Goal: Task Accomplishment & Management: Manage account settings

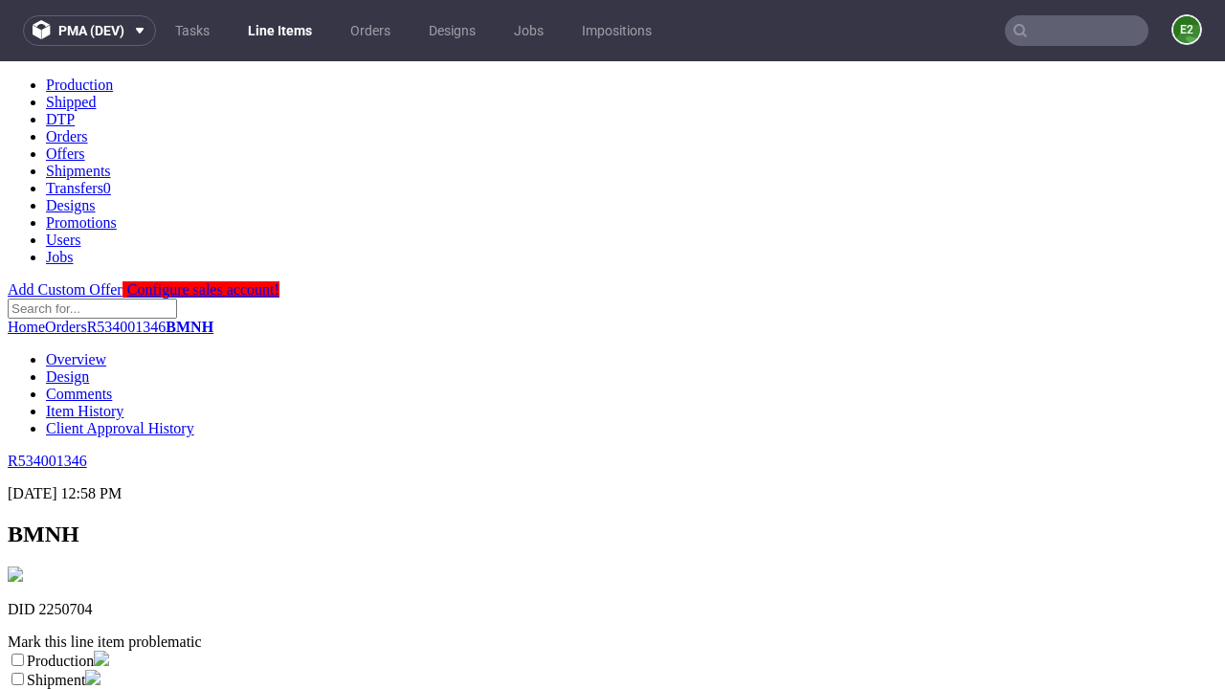
scroll to position [337, 0]
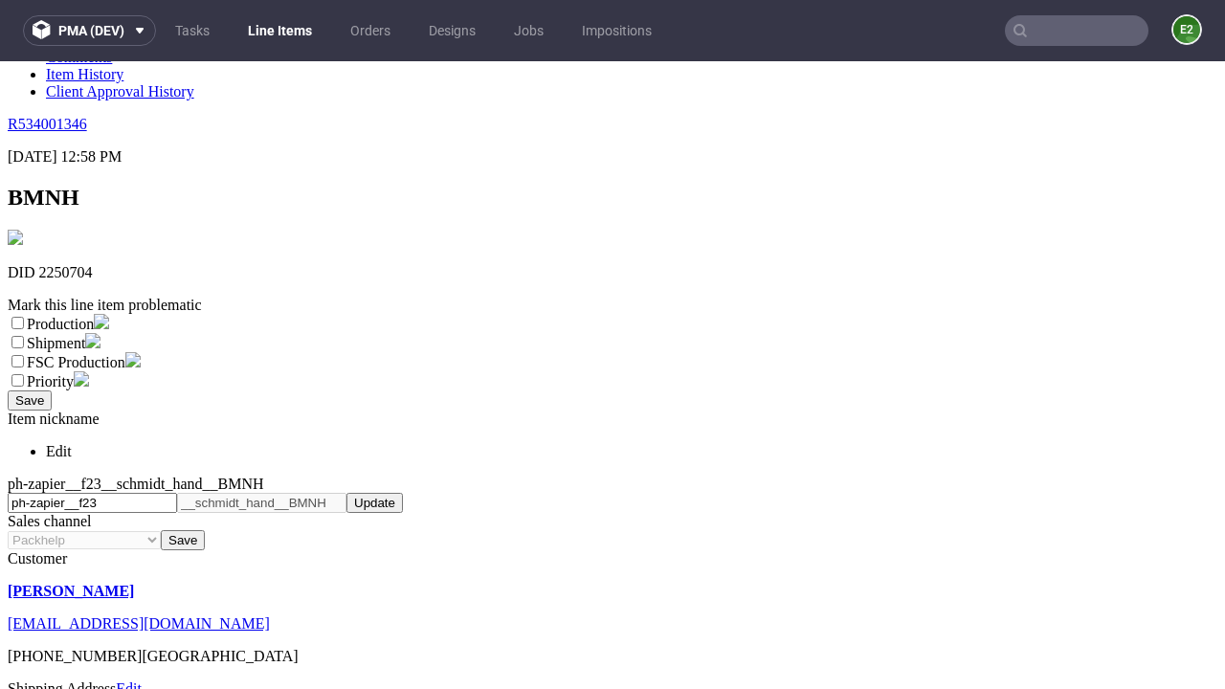
select select "dtp_ca_needed"
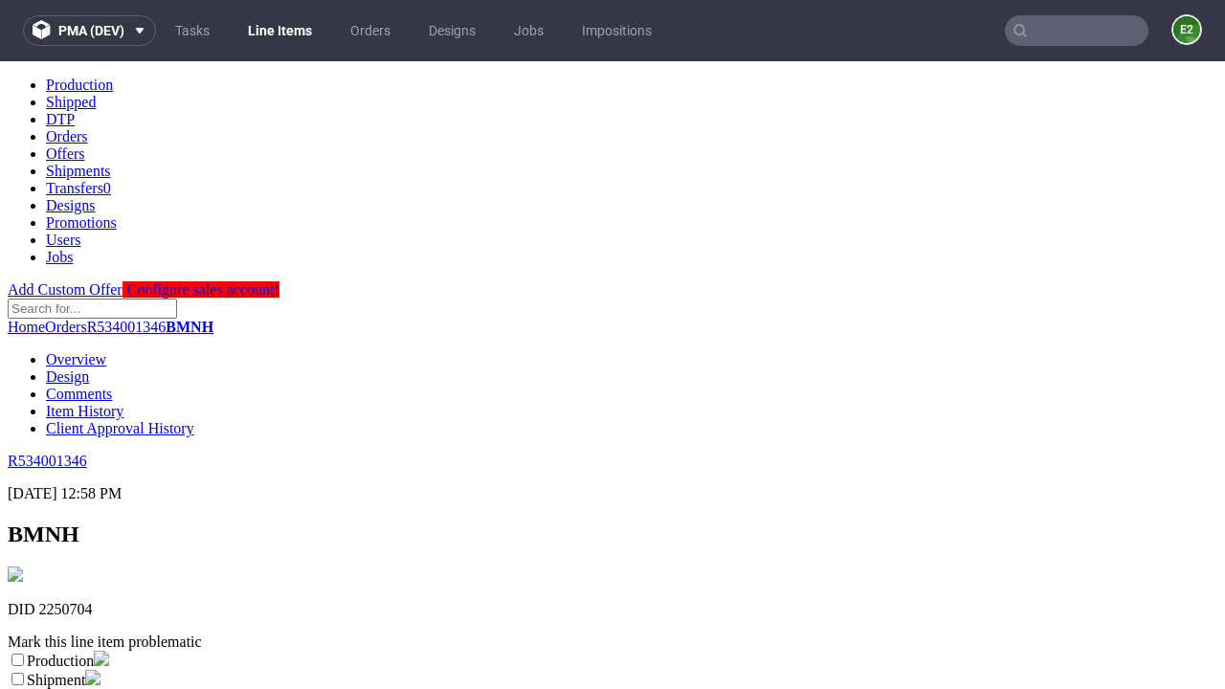
scroll to position [0, 0]
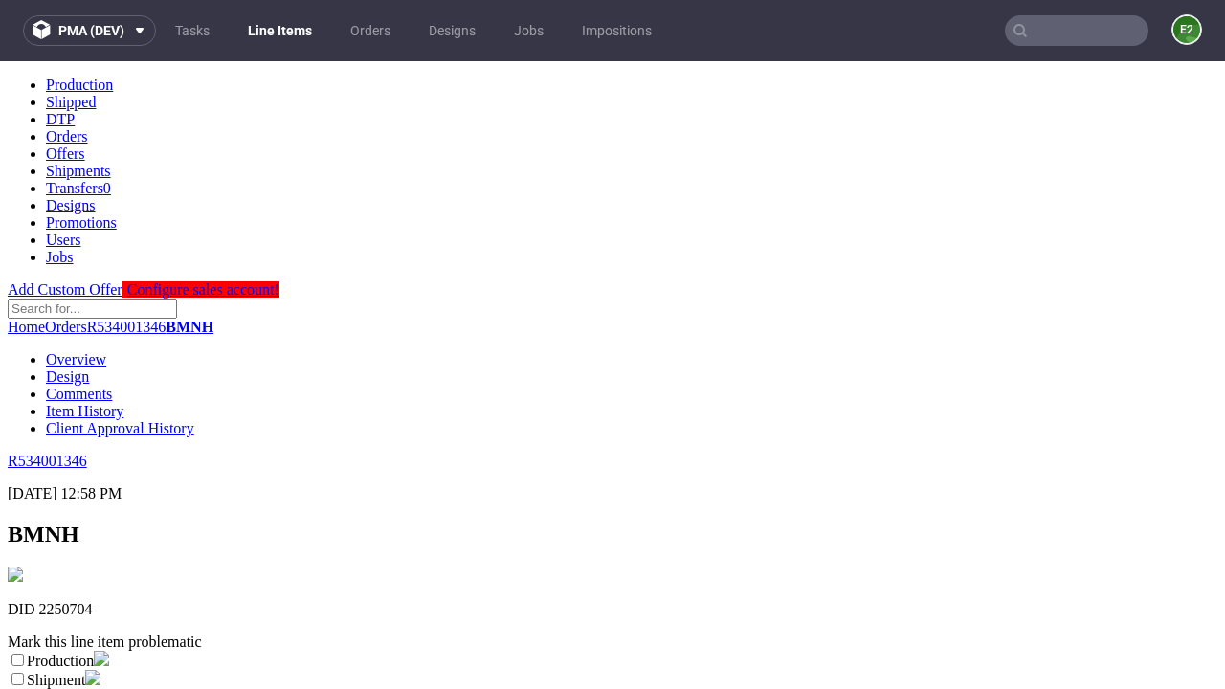
checkbox input "true"
